Goal: Information Seeking & Learning: Learn about a topic

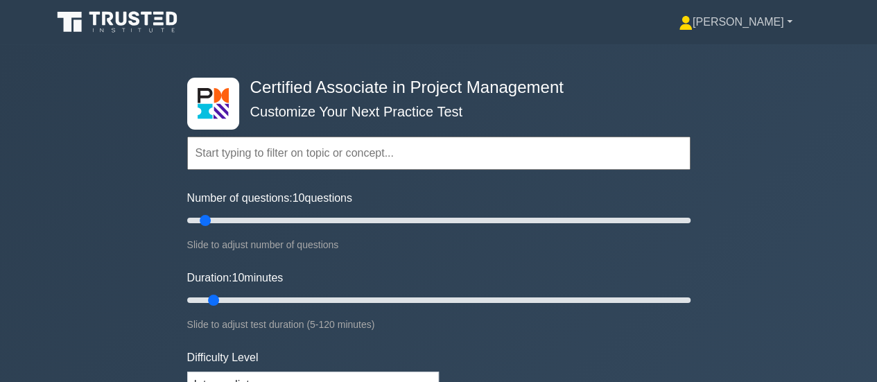
click at [768, 27] on link "[PERSON_NAME]" at bounding box center [735, 22] width 180 height 28
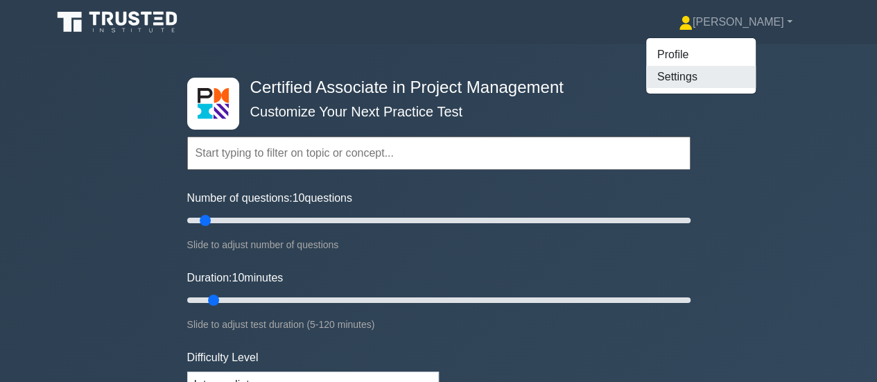
click at [717, 72] on link "Settings" at bounding box center [701, 77] width 110 height 22
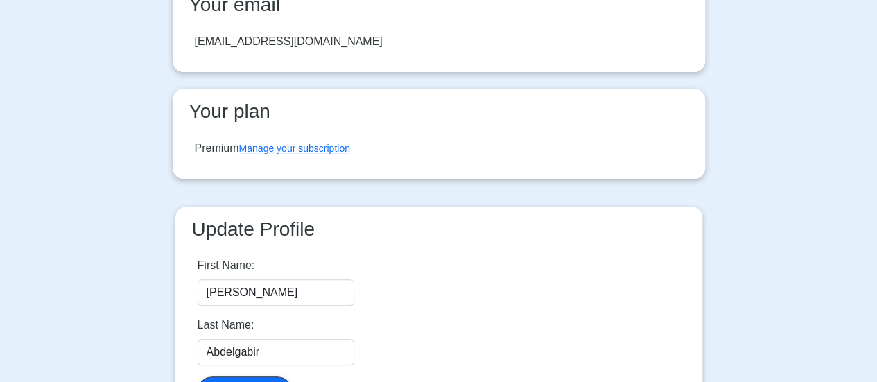
scroll to position [277, 0]
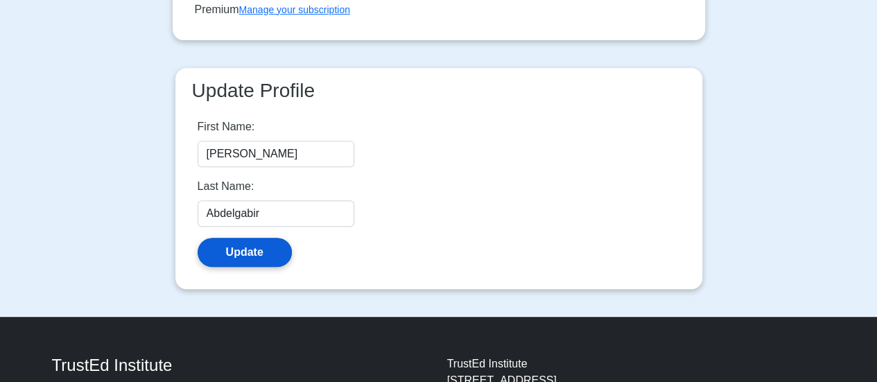
click at [240, 255] on button "Update" at bounding box center [245, 252] width 94 height 29
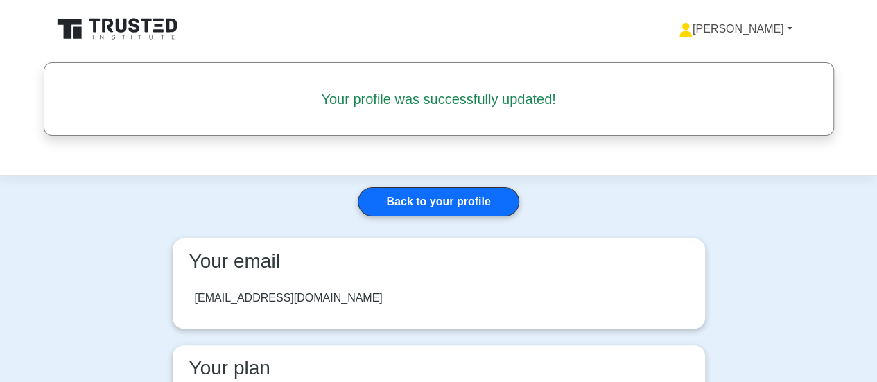
click at [760, 32] on link "[PERSON_NAME]" at bounding box center [735, 29] width 180 height 28
click at [731, 60] on link "Profile" at bounding box center [701, 62] width 110 height 22
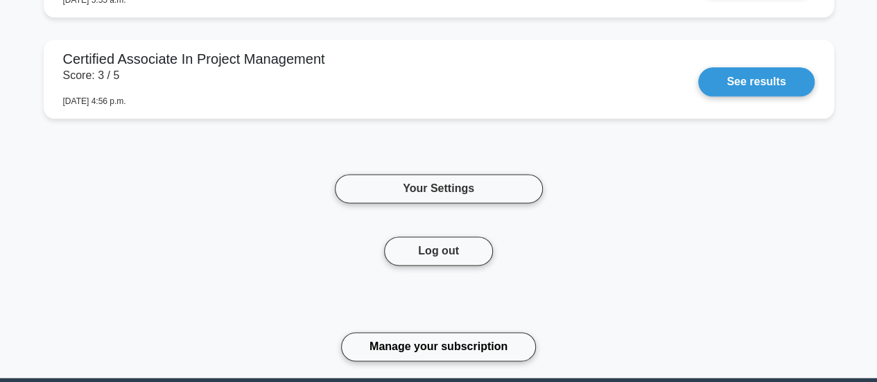
scroll to position [6259, 0]
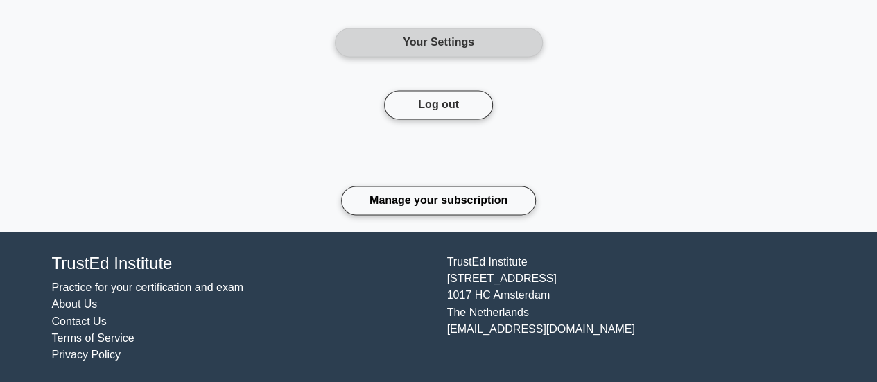
click at [451, 36] on link "Your Settings" at bounding box center [439, 42] width 208 height 29
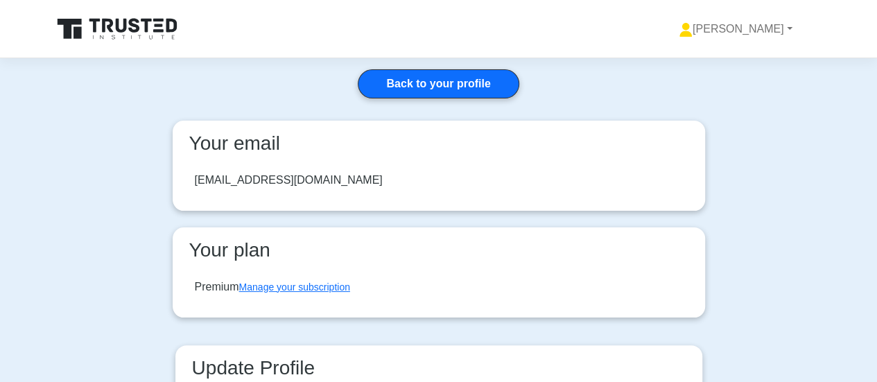
click at [155, 24] on icon at bounding box center [159, 25] width 8 height 3
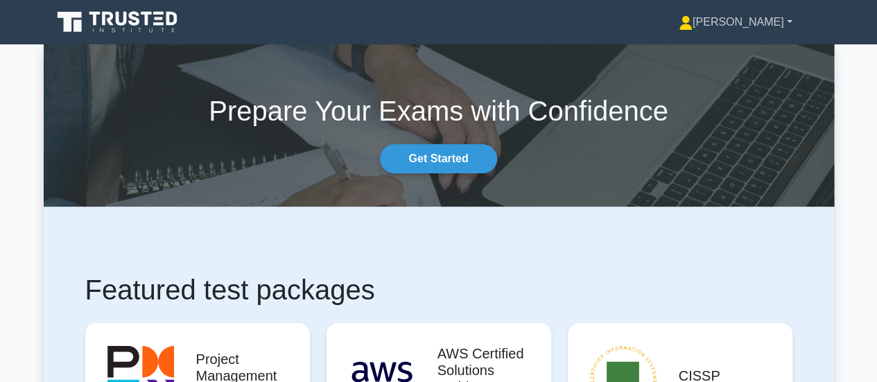
click at [763, 24] on link "[PERSON_NAME]" at bounding box center [735, 22] width 180 height 28
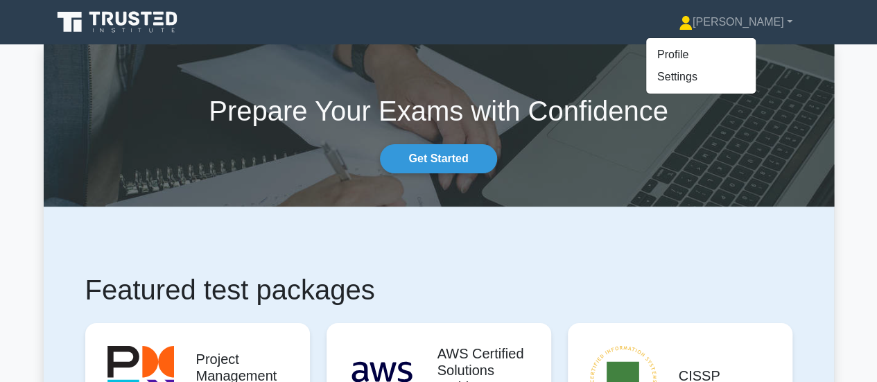
click at [121, 20] on icon at bounding box center [118, 22] width 133 height 26
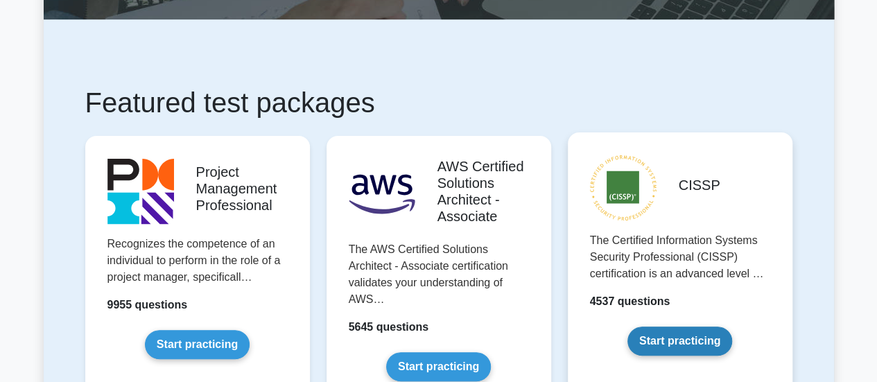
scroll to position [208, 0]
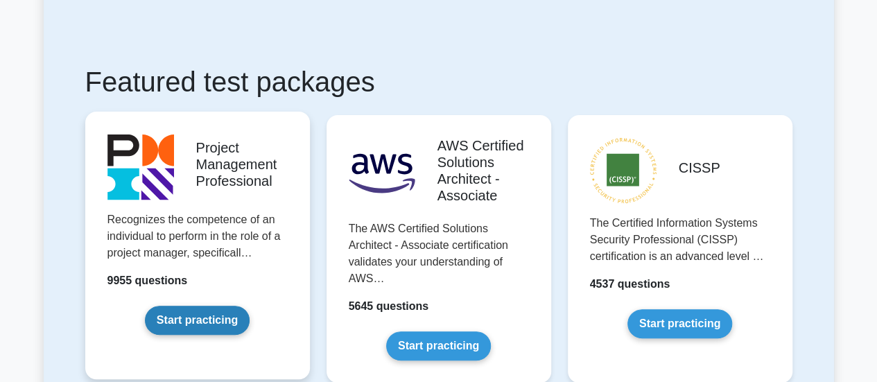
click at [155, 306] on link "Start practicing" at bounding box center [197, 320] width 105 height 29
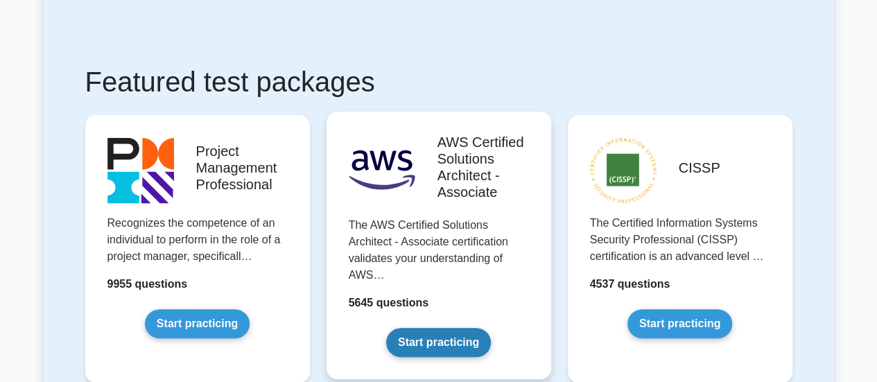
click at [403, 328] on link "Start practicing" at bounding box center [438, 342] width 105 height 29
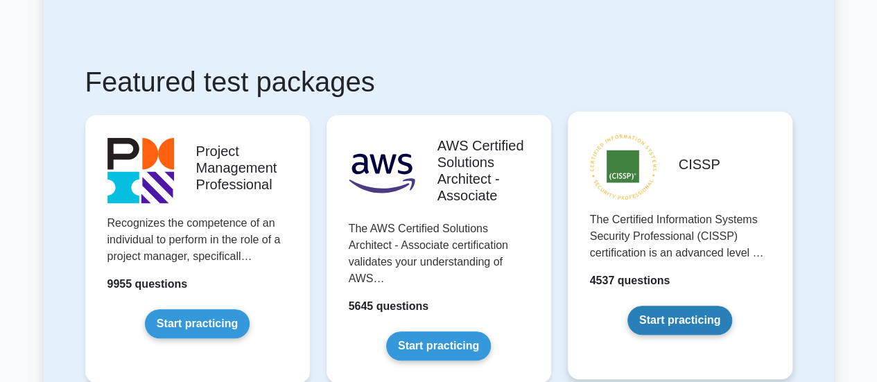
click at [700, 306] on link "Start practicing" at bounding box center [679, 320] width 105 height 29
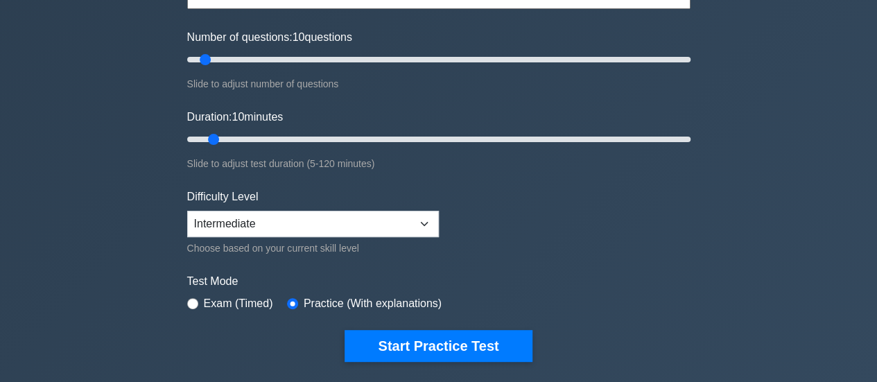
scroll to position [208, 0]
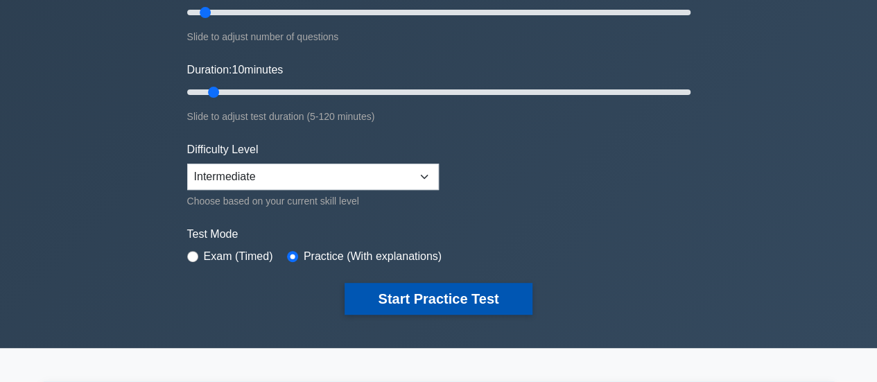
click at [404, 295] on button "Start Practice Test" at bounding box center [438, 299] width 187 height 32
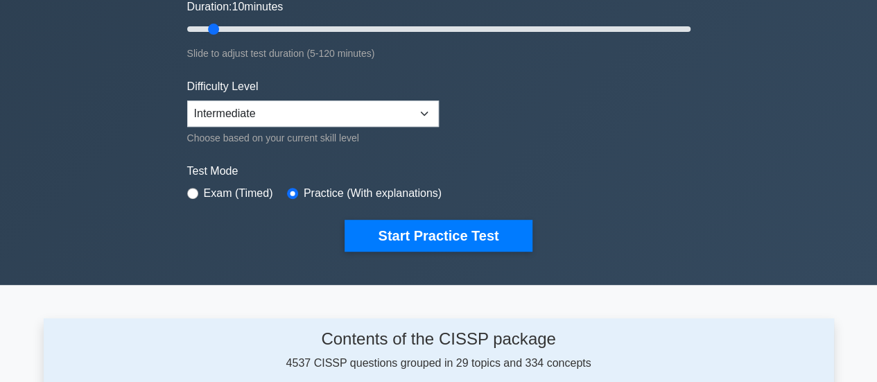
scroll to position [277, 0]
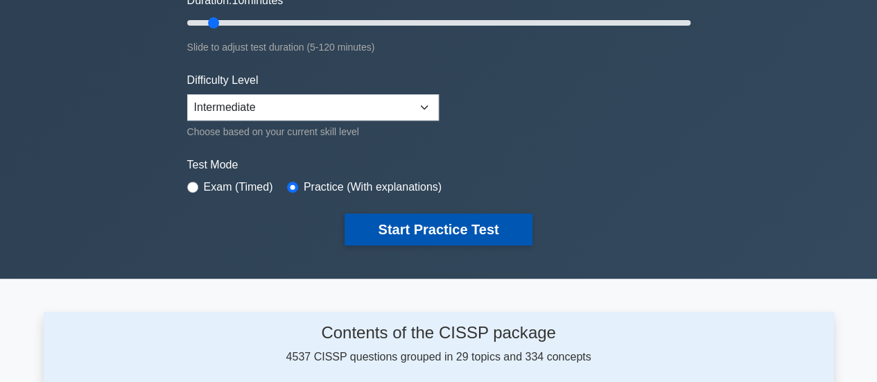
click at [397, 224] on button "Start Practice Test" at bounding box center [438, 230] width 187 height 32
